Goal: Task Accomplishment & Management: Manage account settings

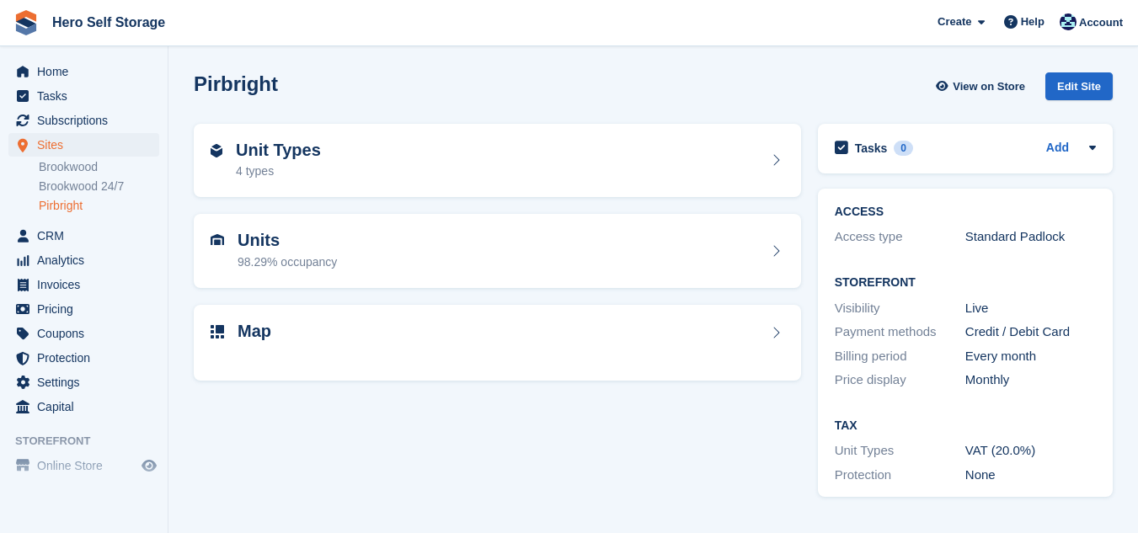
click at [72, 206] on link "Pirbright" at bounding box center [99, 206] width 120 height 16
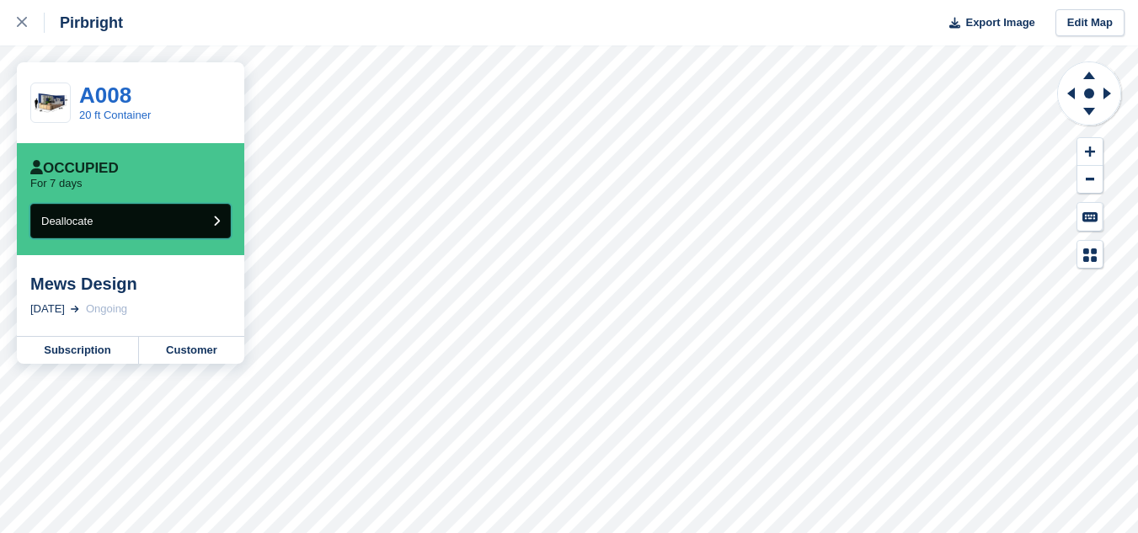
click at [211, 219] on button "Deallocate" at bounding box center [130, 221] width 200 height 35
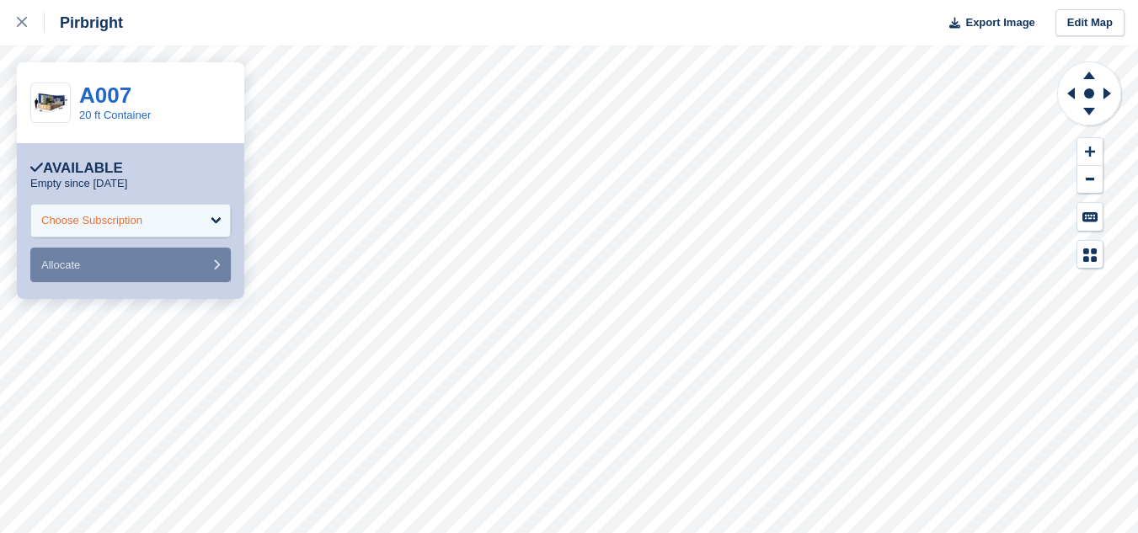
click at [217, 215] on div "Choose Subscription" at bounding box center [130, 221] width 200 height 34
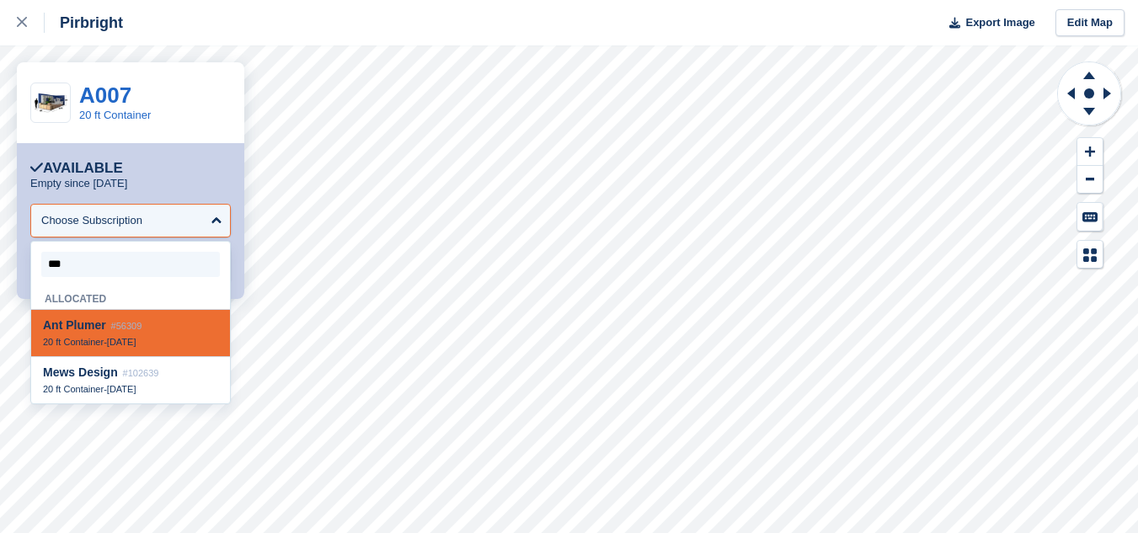
type input "****"
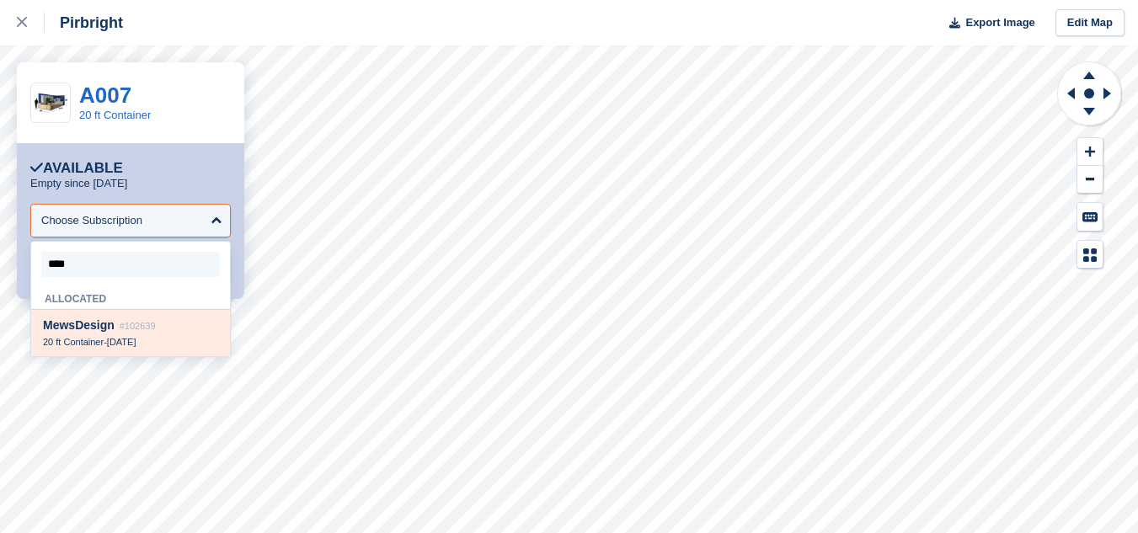
click at [115, 326] on div "Mews Design #102639" at bounding box center [130, 325] width 175 height 14
select select "******"
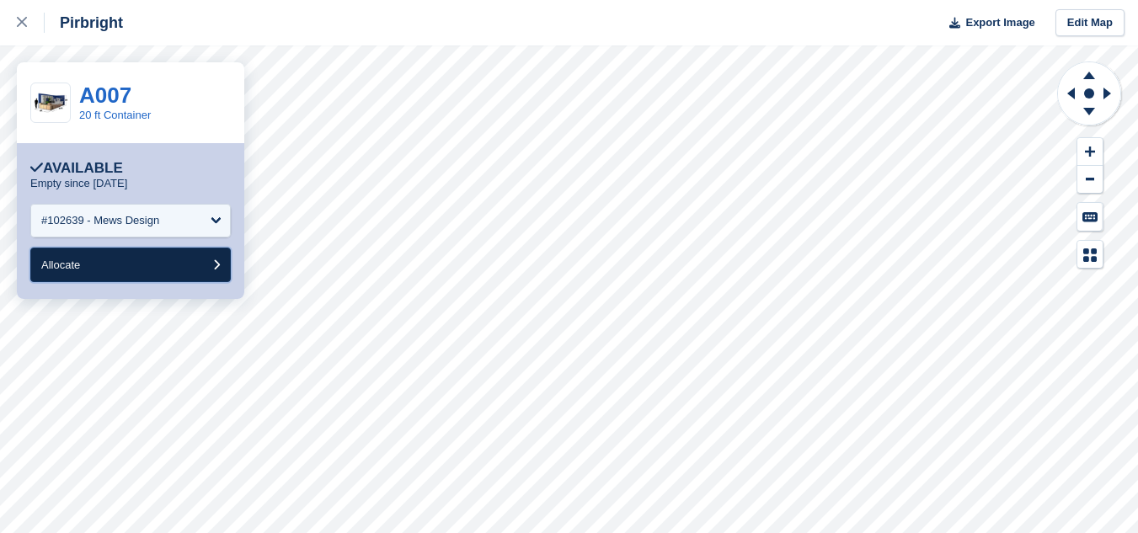
click at [83, 269] on button "Allocate" at bounding box center [130, 265] width 200 height 35
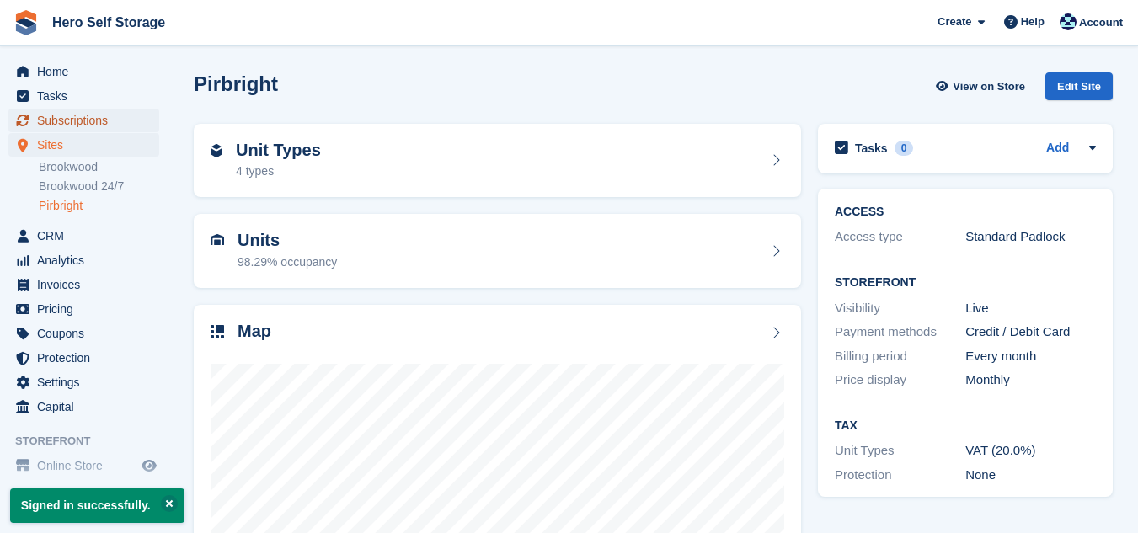
click at [93, 122] on span "Subscriptions" at bounding box center [87, 121] width 101 height 24
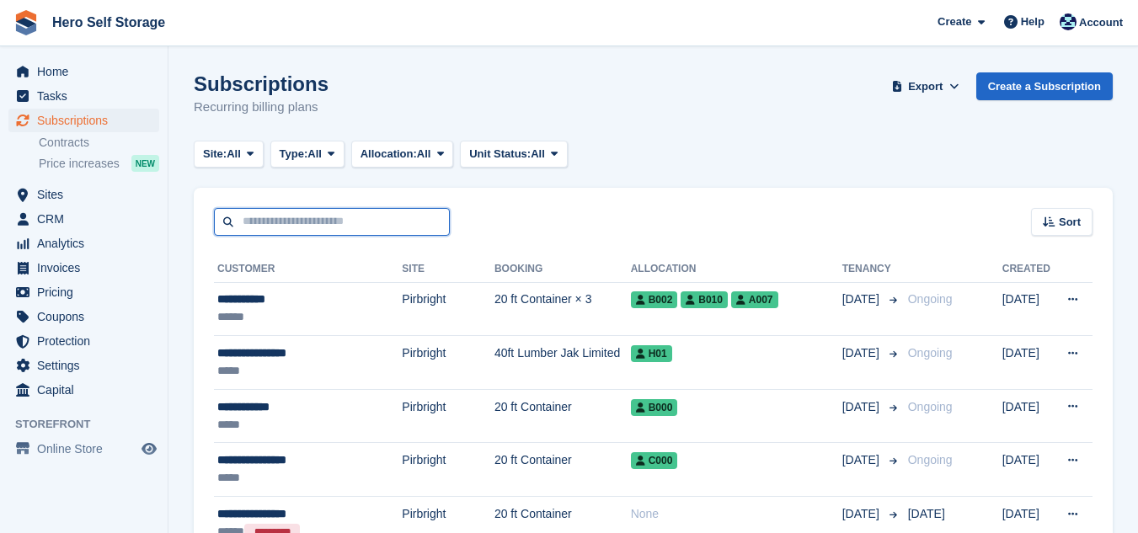
click at [380, 223] on input "text" at bounding box center [332, 222] width 236 height 28
type input "******"
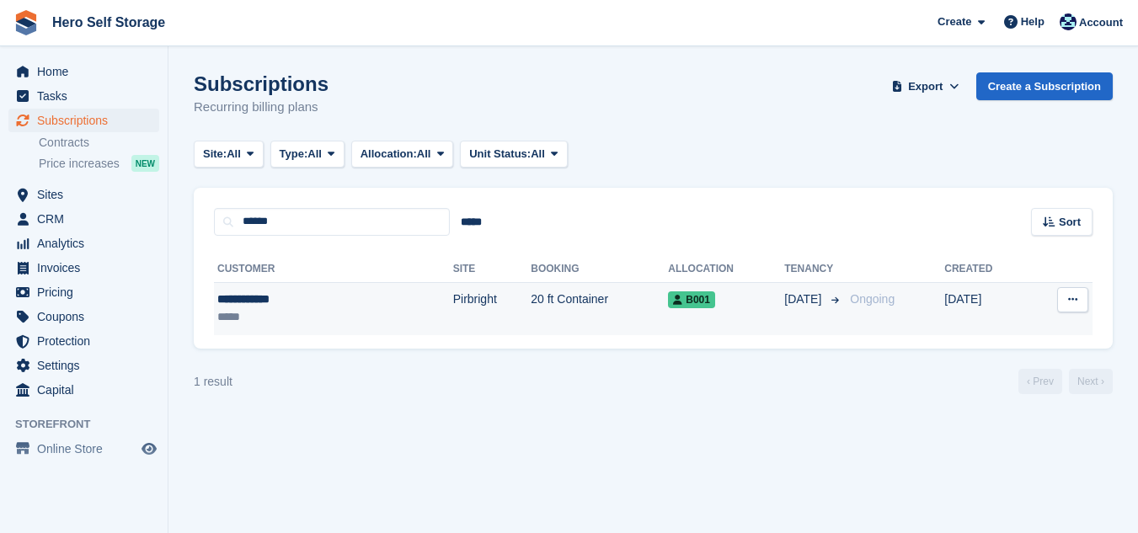
click at [531, 302] on td "20 ft Container" at bounding box center [599, 308] width 137 height 53
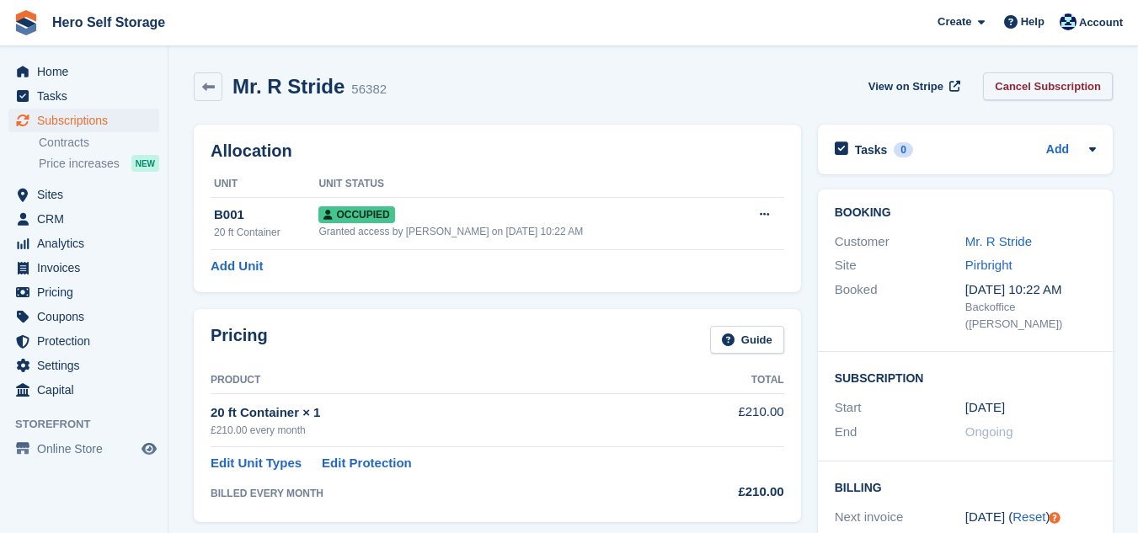
click at [1025, 85] on link "Cancel Subscription" at bounding box center [1048, 86] width 130 height 28
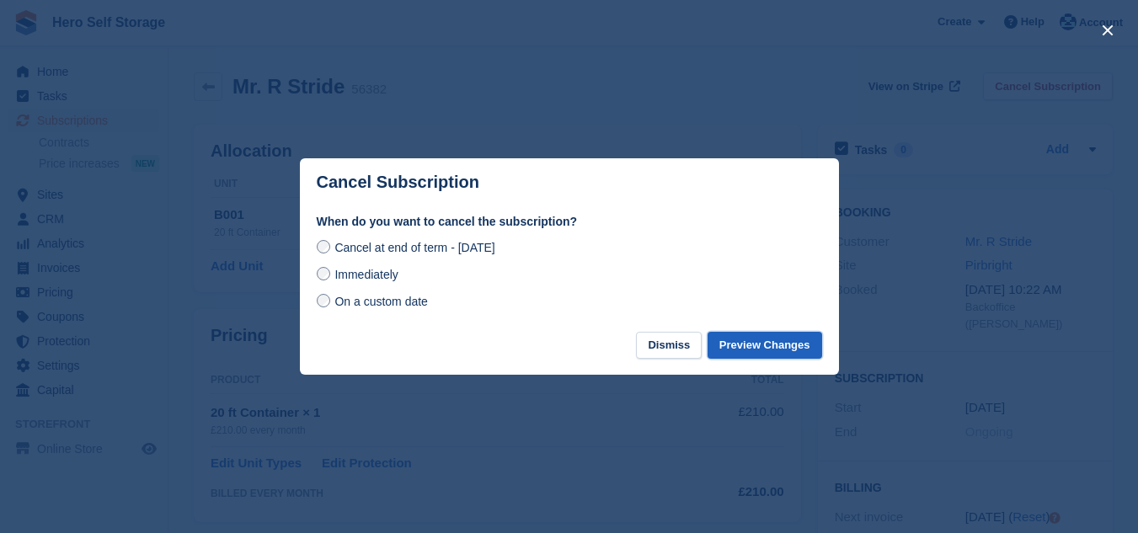
click at [773, 344] on button "Preview Changes" at bounding box center [764, 346] width 115 height 28
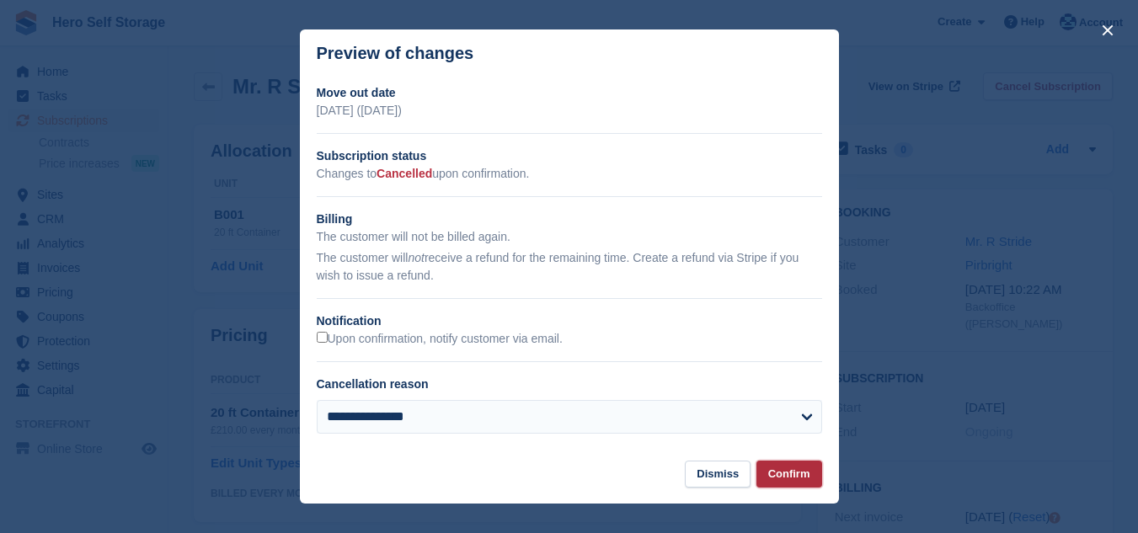
click at [786, 476] on button "Confirm" at bounding box center [789, 475] width 66 height 28
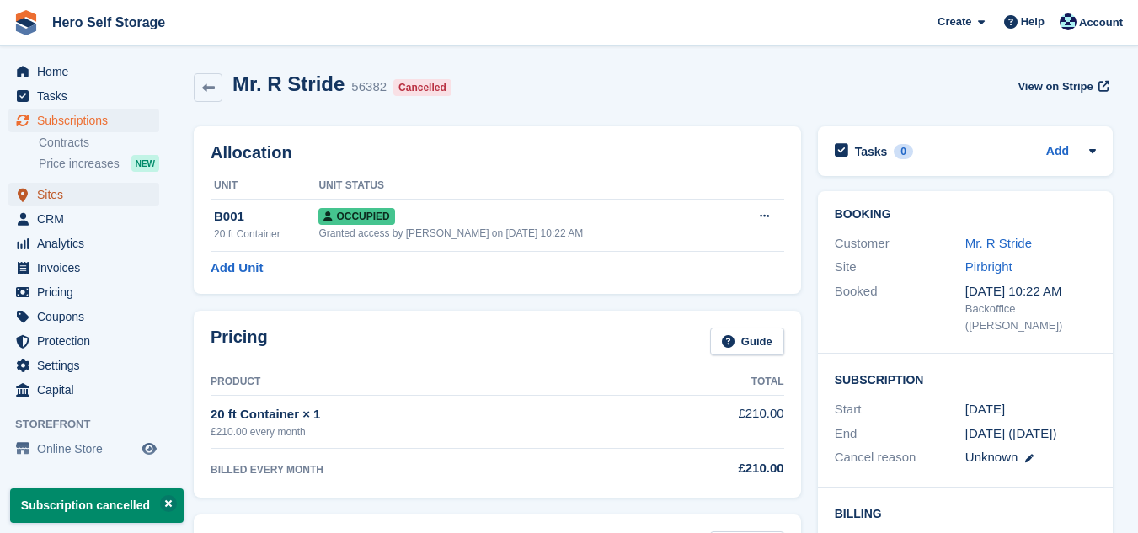
click at [55, 196] on span "Sites" at bounding box center [87, 195] width 101 height 24
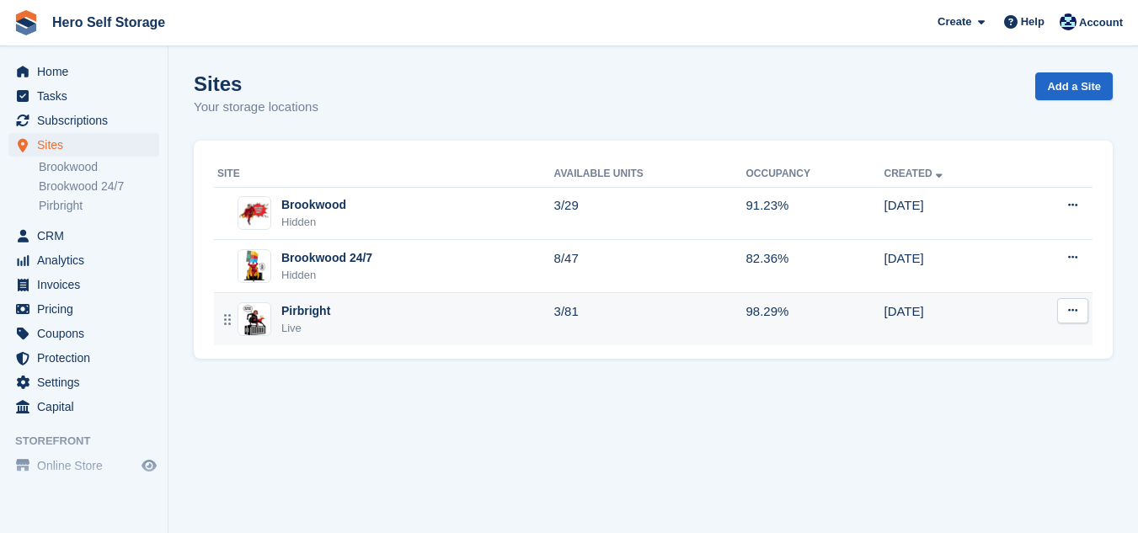
click at [334, 321] on div "Pirbright Live" at bounding box center [385, 319] width 337 height 35
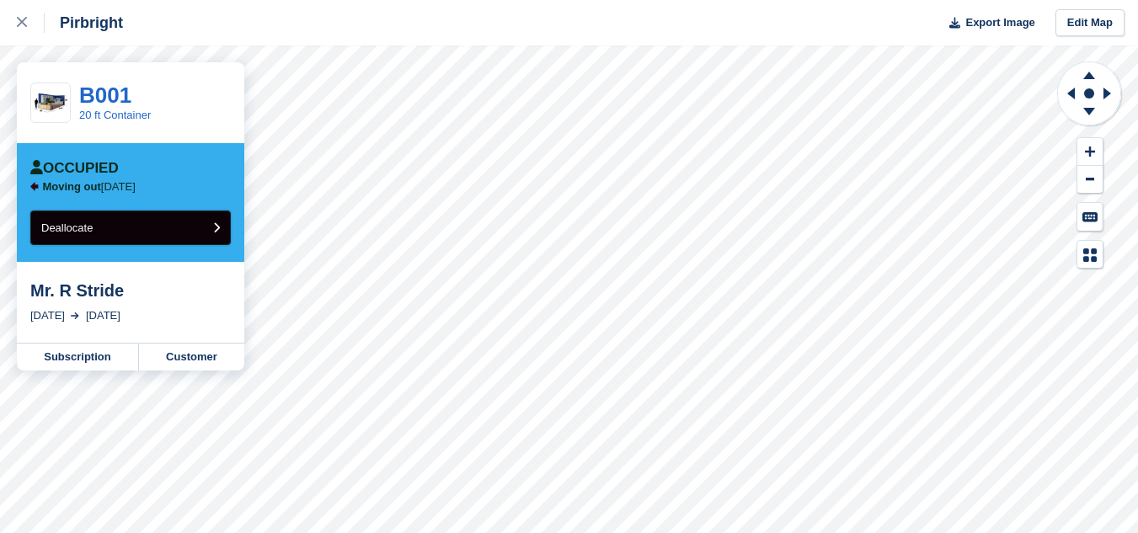
click at [173, 226] on button "Deallocate" at bounding box center [130, 228] width 200 height 35
